Goal: Task Accomplishment & Management: Complete application form

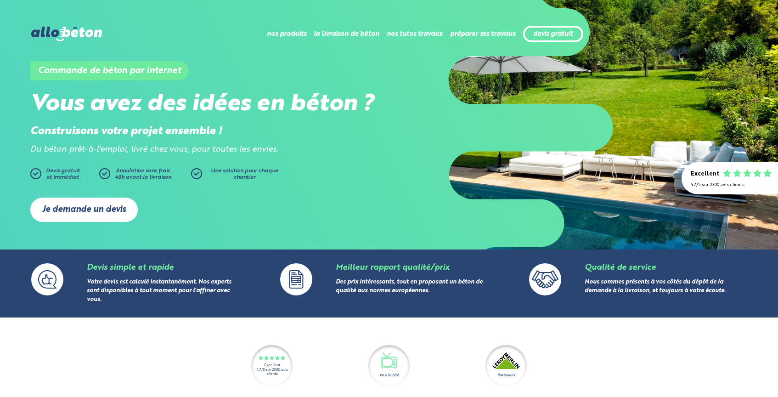
click at [80, 212] on link "Je demande un devis" at bounding box center [84, 210] width 108 height 24
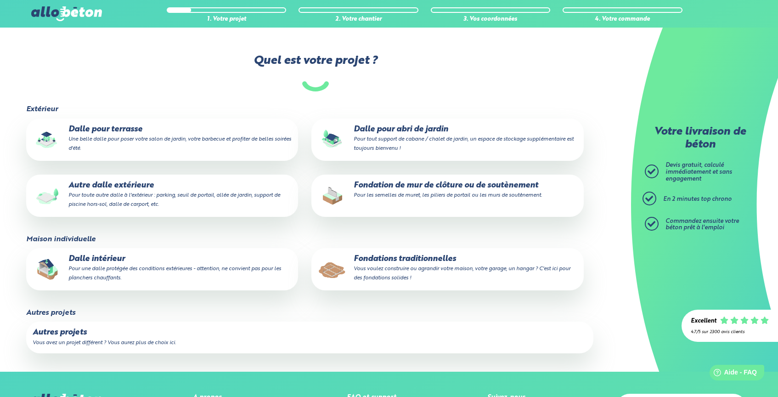
scroll to position [71, 0]
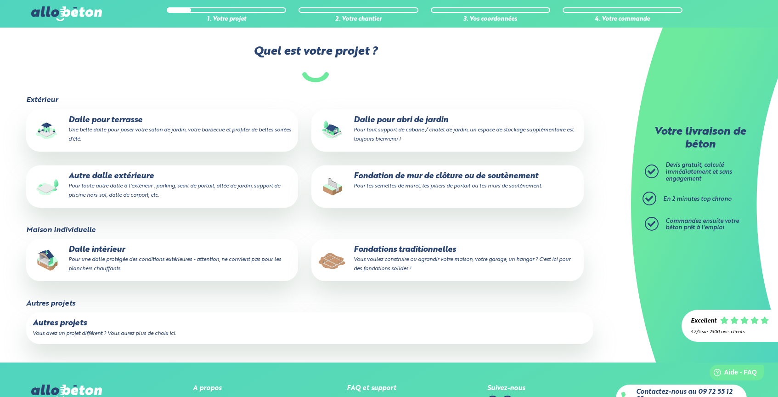
click at [128, 245] on p "Dalle intérieur Pour une dalle protégée des conditions extérieures - attention,…" at bounding box center [162, 259] width 259 height 28
click at [0, 0] on input "Dalle intérieur Pour une dalle protégée des conditions extérieures - attention,…" at bounding box center [0, 0] width 0 height 0
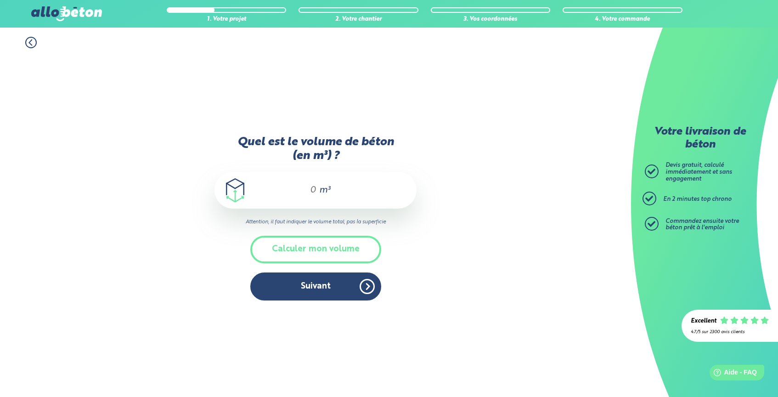
click at [275, 188] on div "m³" at bounding box center [316, 190] width 202 height 37
click at [281, 178] on div "m³" at bounding box center [316, 190] width 202 height 37
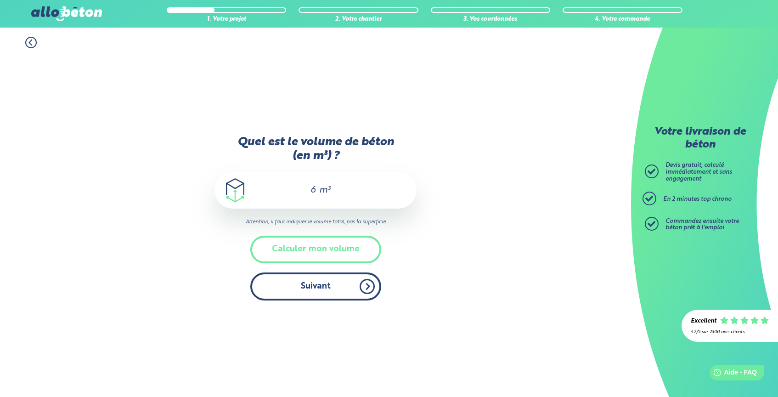
type input "6"
click at [308, 284] on button "Suivant" at bounding box center [315, 287] width 131 height 28
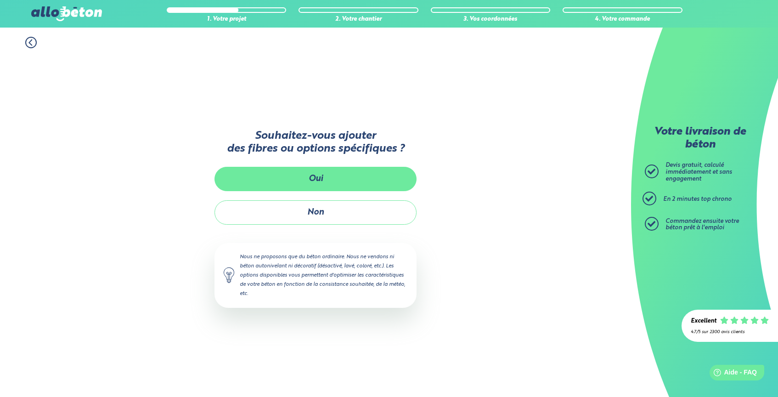
click at [302, 183] on button "Oui" at bounding box center [316, 179] width 202 height 24
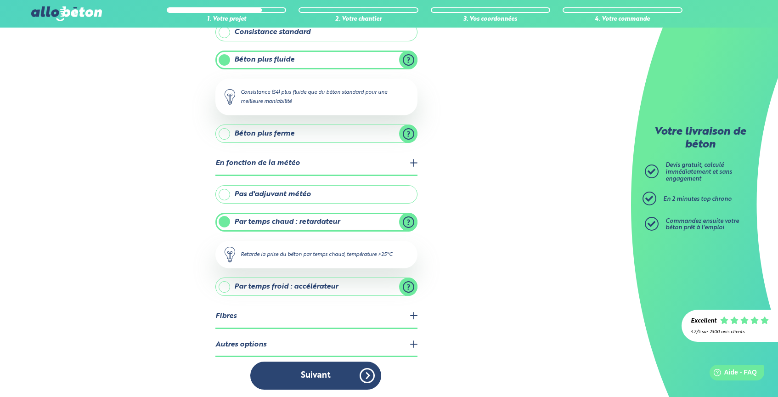
scroll to position [92, 0]
click at [323, 314] on legend "Fibres" at bounding box center [317, 317] width 202 height 23
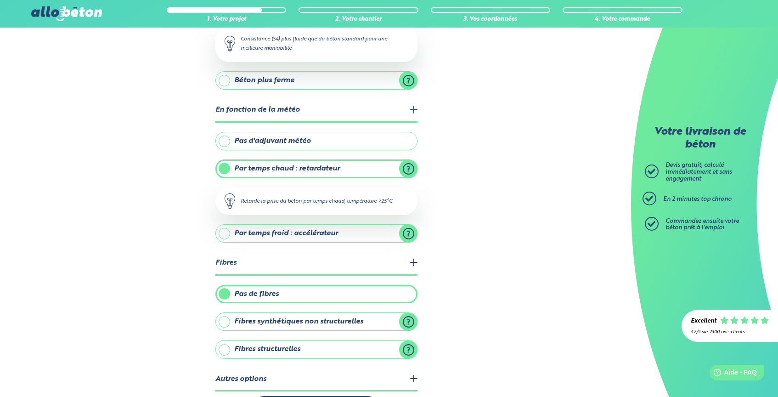
scroll to position [147, 0]
click at [229, 346] on label "Fibres structurelles" at bounding box center [317, 349] width 202 height 18
click at [0, 0] on input "Fibres structurelles" at bounding box center [0, 0] width 0 height 0
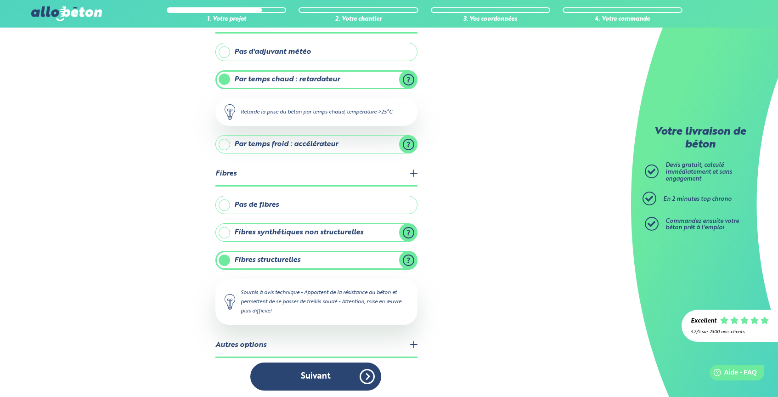
scroll to position [235, 0]
click at [150, 278] on div "1. Votre projet 2. Votre chantier 3. Vos coordonnées 4. Votre commande Quelles …" at bounding box center [315, 97] width 631 height 608
click at [222, 202] on label "Pas de fibres" at bounding box center [317, 205] width 202 height 18
click at [0, 0] on input "Pas de fibres" at bounding box center [0, 0] width 0 height 0
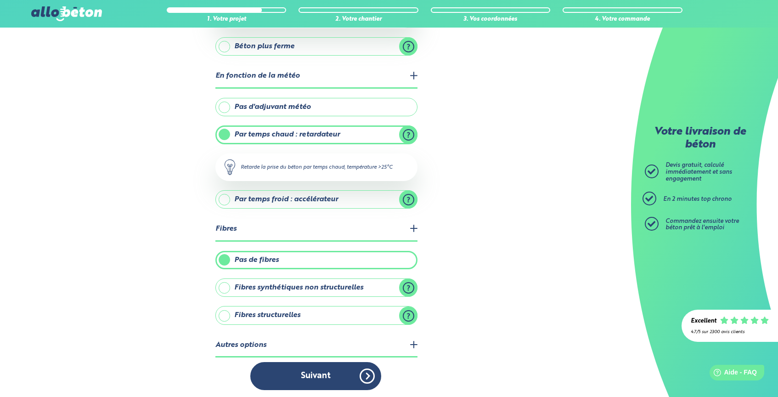
scroll to position [180, 0]
click at [371, 335] on legend "Autres options" at bounding box center [317, 346] width 202 height 23
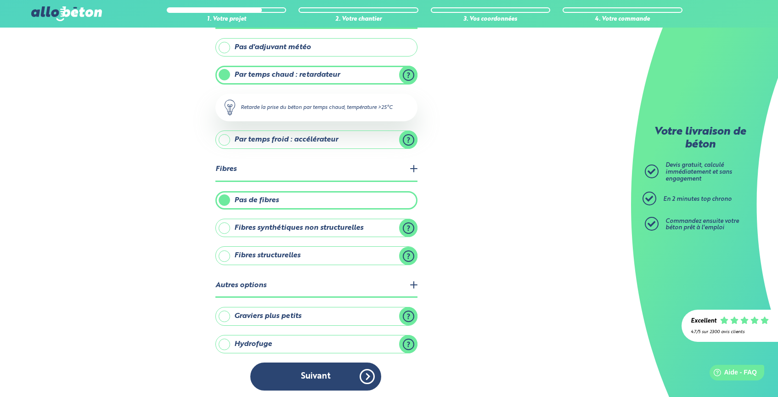
scroll to position [239, 0]
click at [228, 313] on label "Graviers plus petits" at bounding box center [317, 316] width 202 height 18
click at [0, 0] on input "Graviers plus petits" at bounding box center [0, 0] width 0 height 0
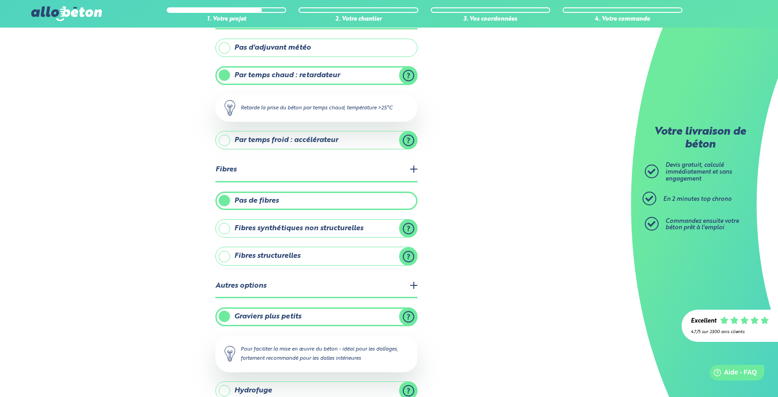
click at [463, 312] on div "1. Votre projet 2. Votre chantier 3. Vos coordonnées 4. Votre commande Quelles …" at bounding box center [315, 117] width 631 height 658
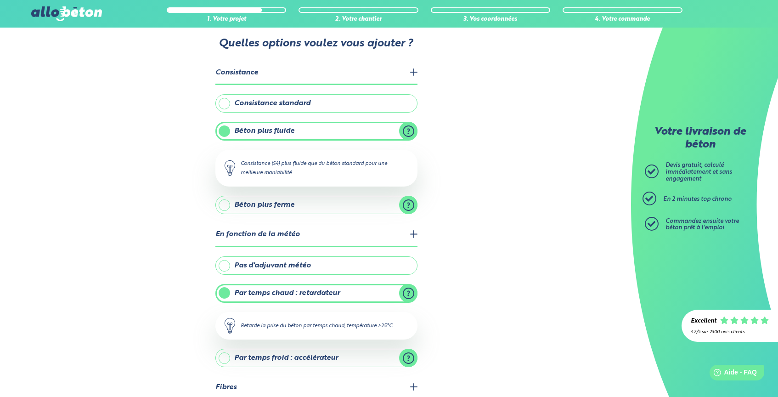
scroll to position [32, 0]
